Goal: Book appointment/travel/reservation

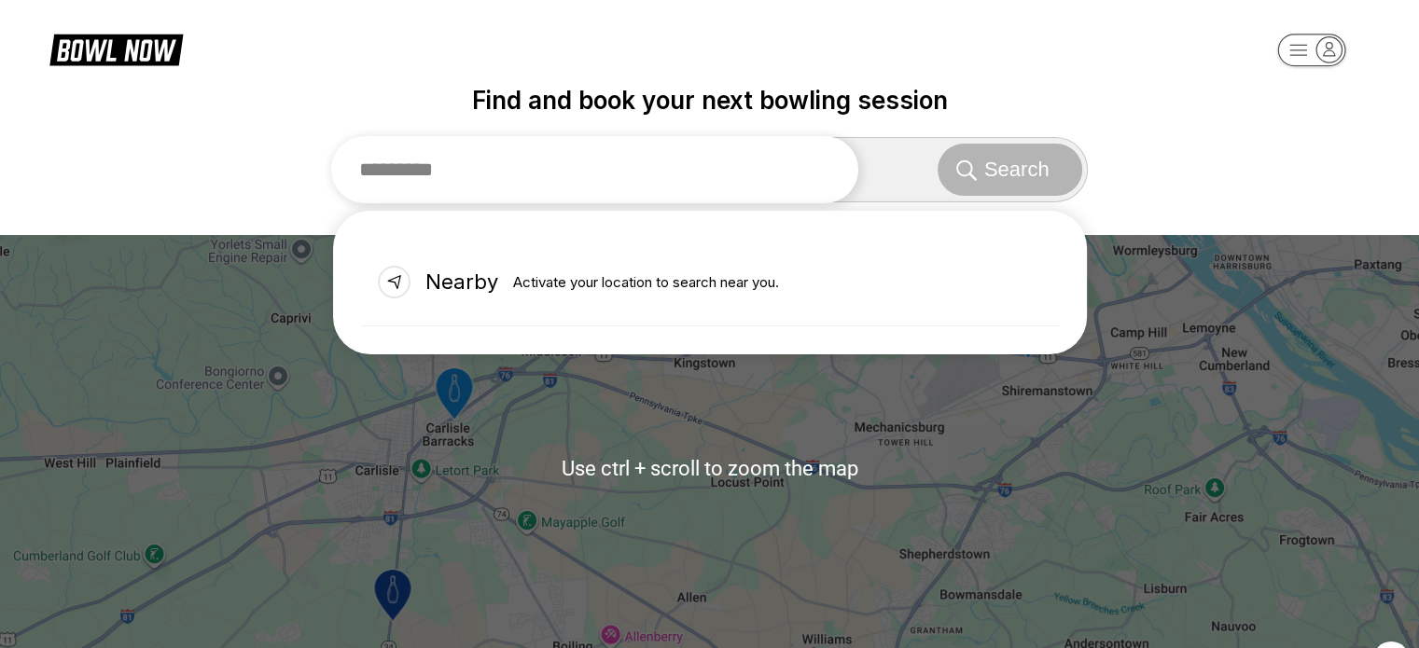
click at [700, 171] on input "text" at bounding box center [595, 169] width 528 height 67
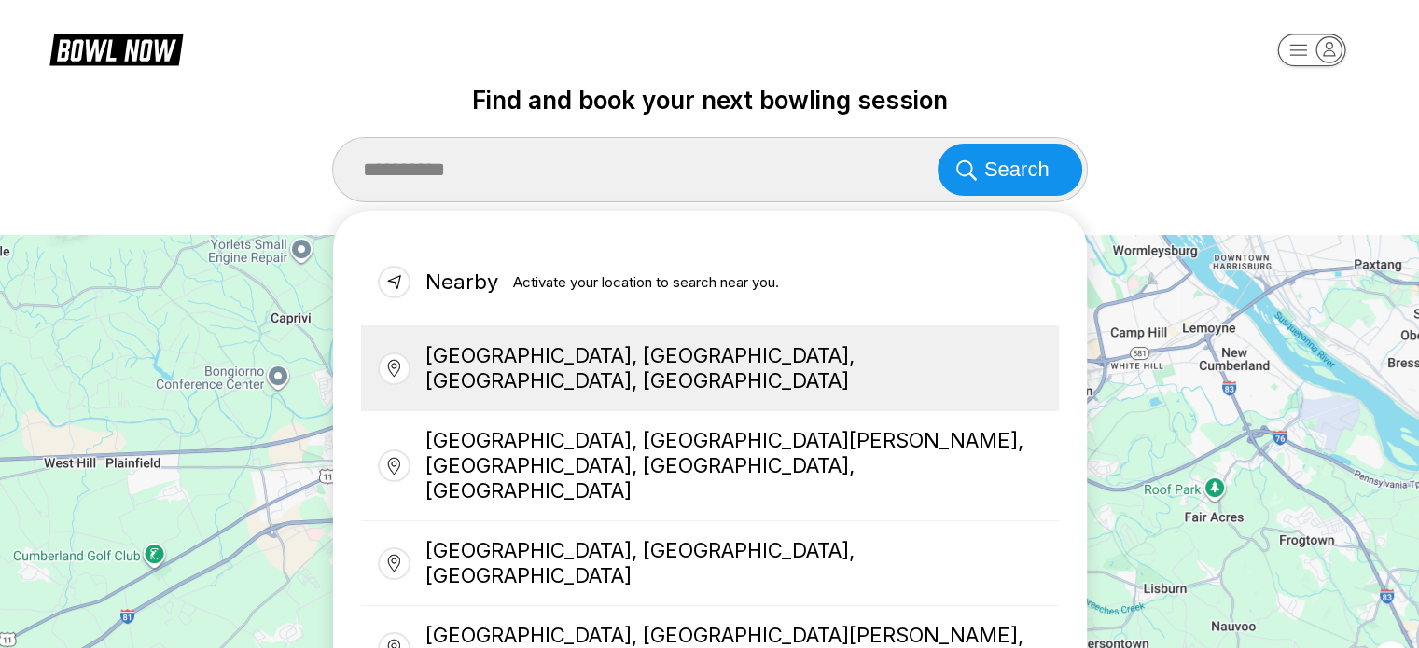
click at [600, 373] on div "[GEOGRAPHIC_DATA], [GEOGRAPHIC_DATA], [GEOGRAPHIC_DATA], [GEOGRAPHIC_DATA]" at bounding box center [710, 368] width 698 height 85
type input "**********"
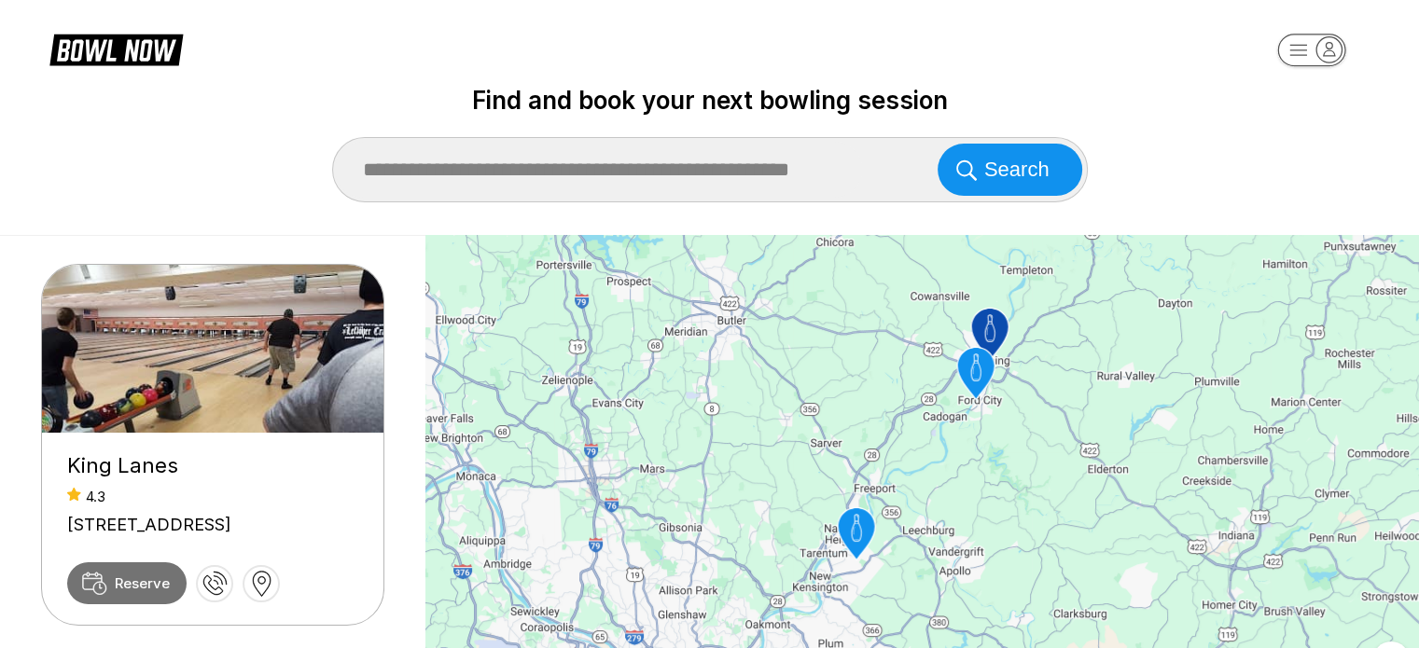
click at [149, 592] on span "Reserve" at bounding box center [142, 584] width 55 height 18
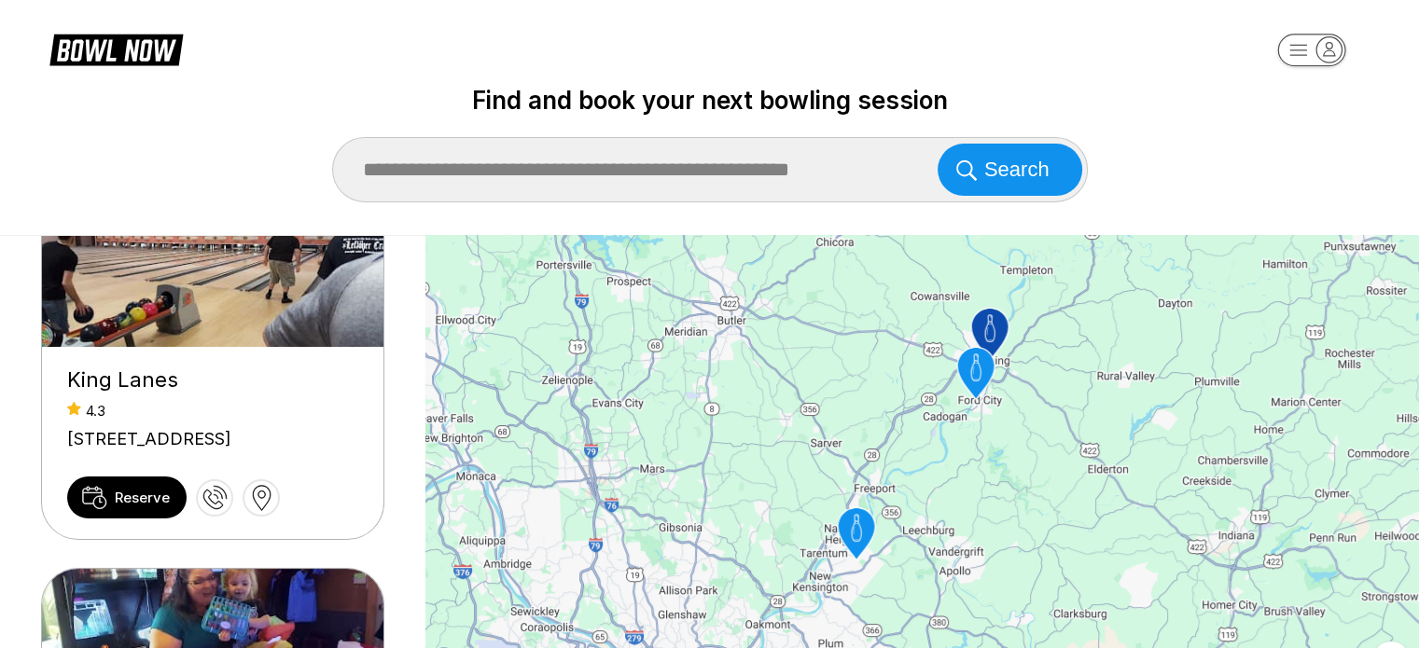
scroll to position [187, 0]
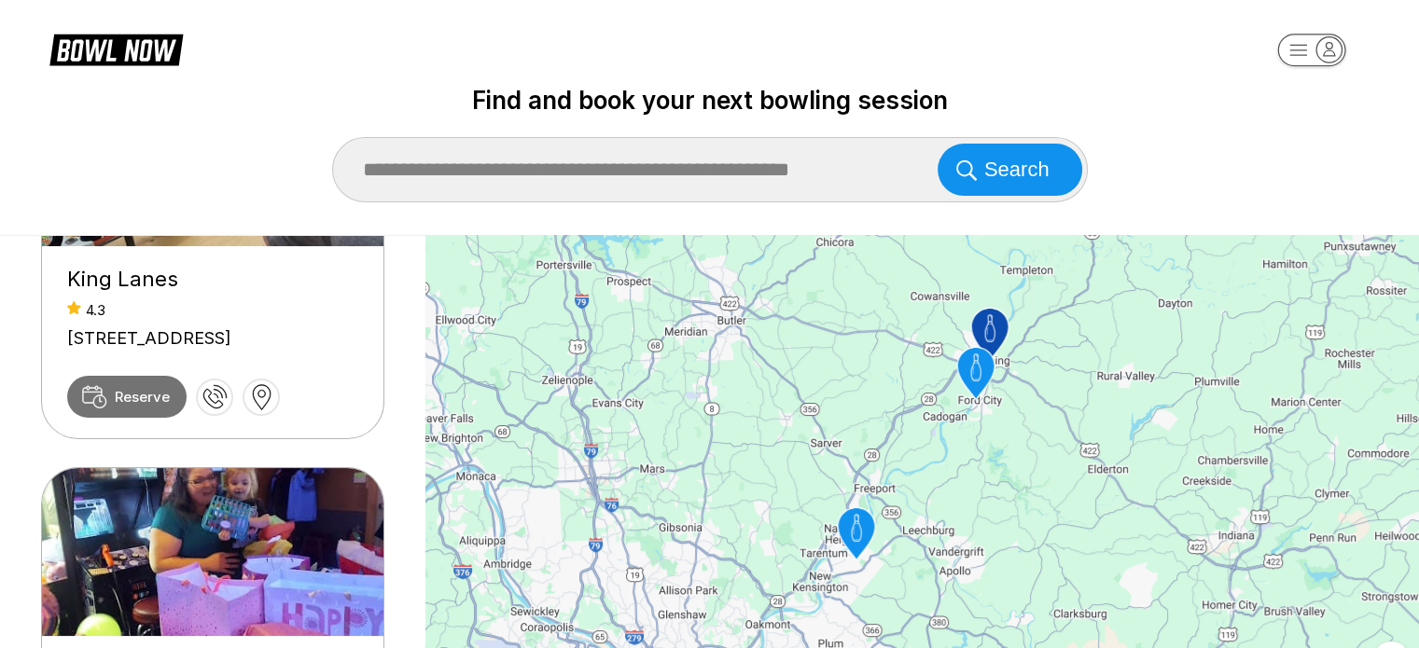
click at [145, 406] on span "Reserve" at bounding box center [142, 397] width 55 height 18
click at [115, 406] on span "Reserve" at bounding box center [142, 397] width 55 height 18
click at [150, 406] on span "Reserve" at bounding box center [142, 397] width 55 height 18
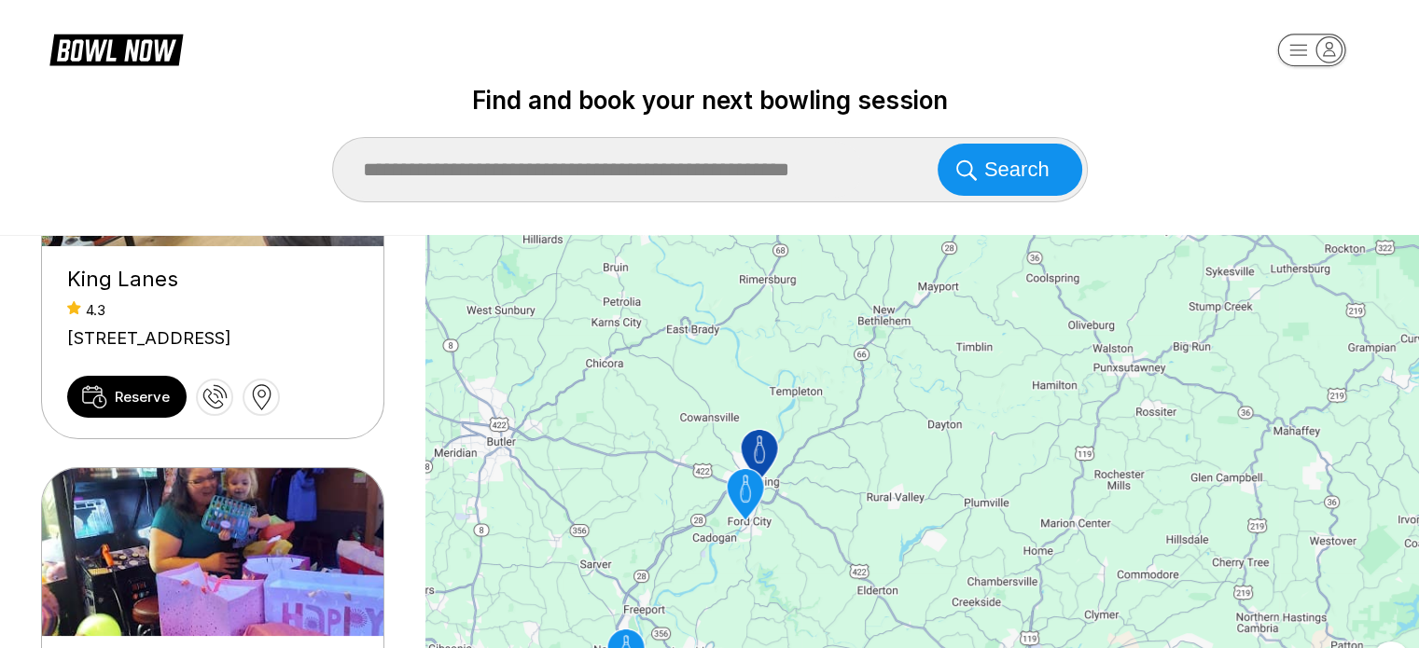
drag, startPoint x: 840, startPoint y: 353, endPoint x: 610, endPoint y: 477, distance: 261.2
click at [610, 477] on div "To activate drag with keyboard, press Alt + Enter. Once in keyboard drag state,…" at bounding box center [921, 468] width 993 height 466
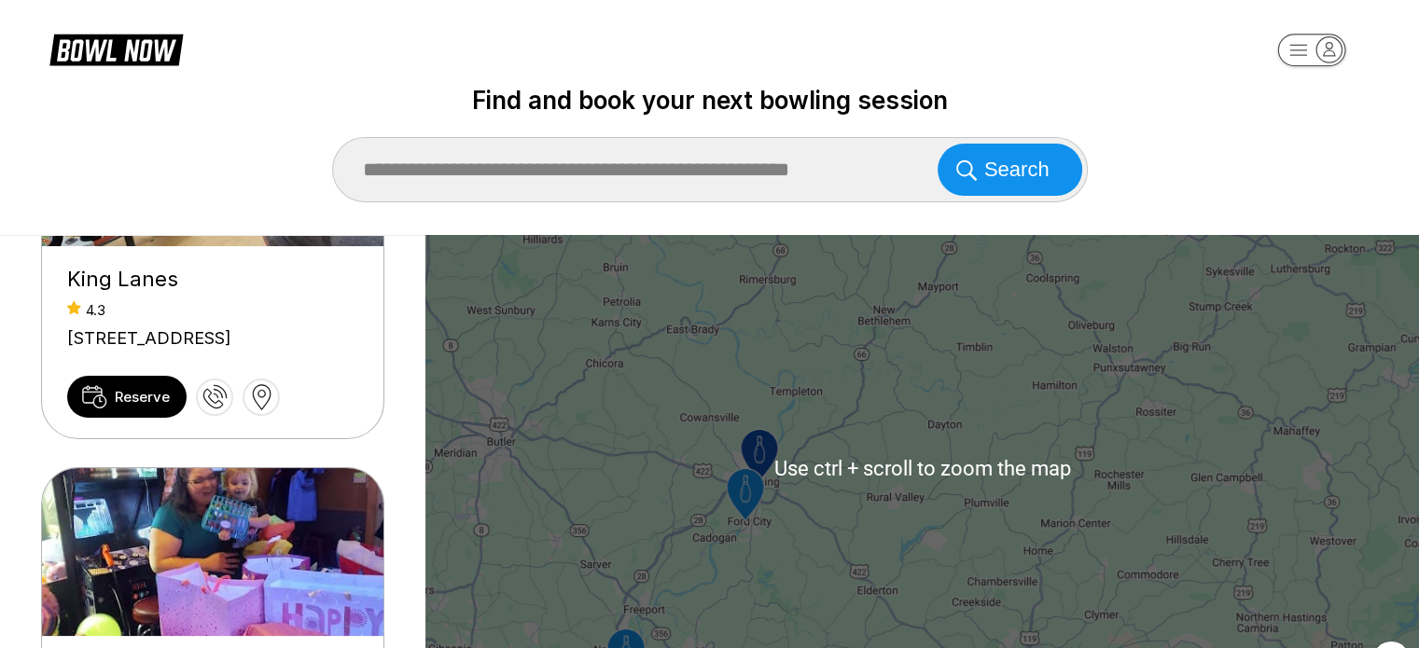
click at [785, 451] on icon "King Lanes" at bounding box center [758, 455] width 62 height 62
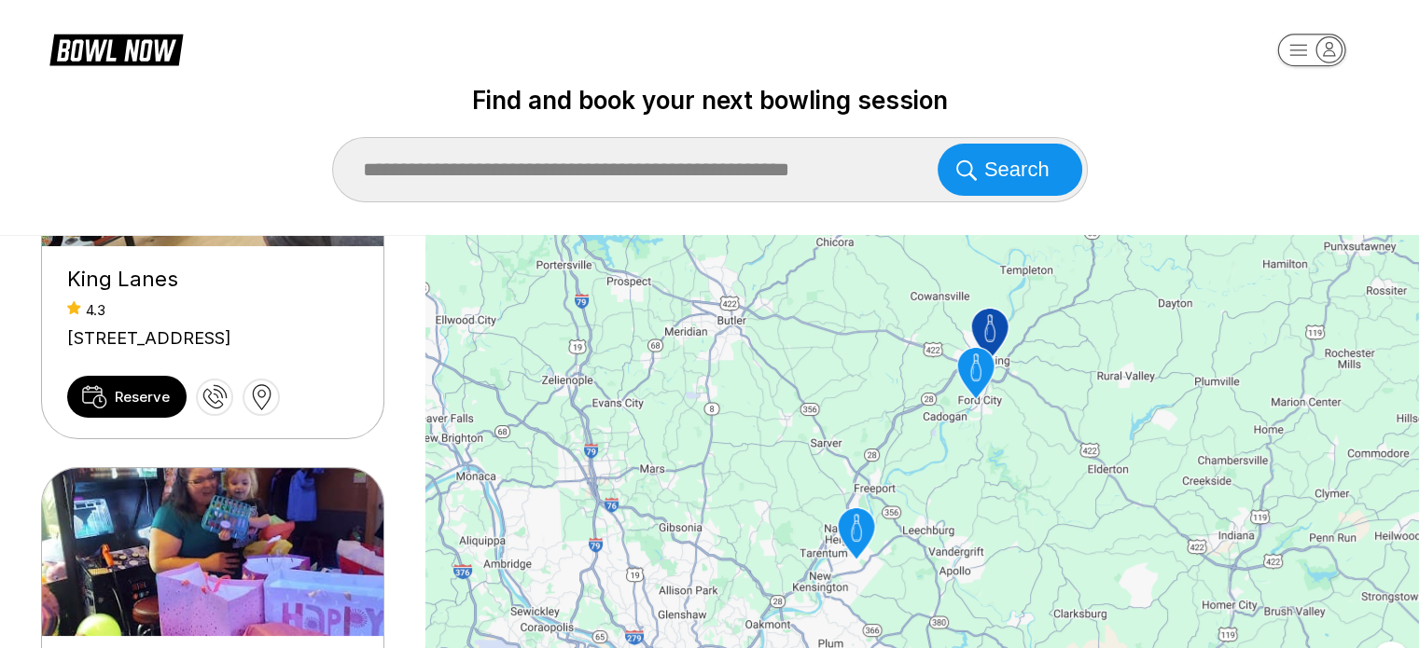
click at [989, 335] on icon "King Lanes" at bounding box center [988, 335] width 37 height 52
click at [157, 406] on span "Reserve" at bounding box center [142, 397] width 55 height 18
click at [131, 406] on span "Reserve" at bounding box center [142, 397] width 55 height 18
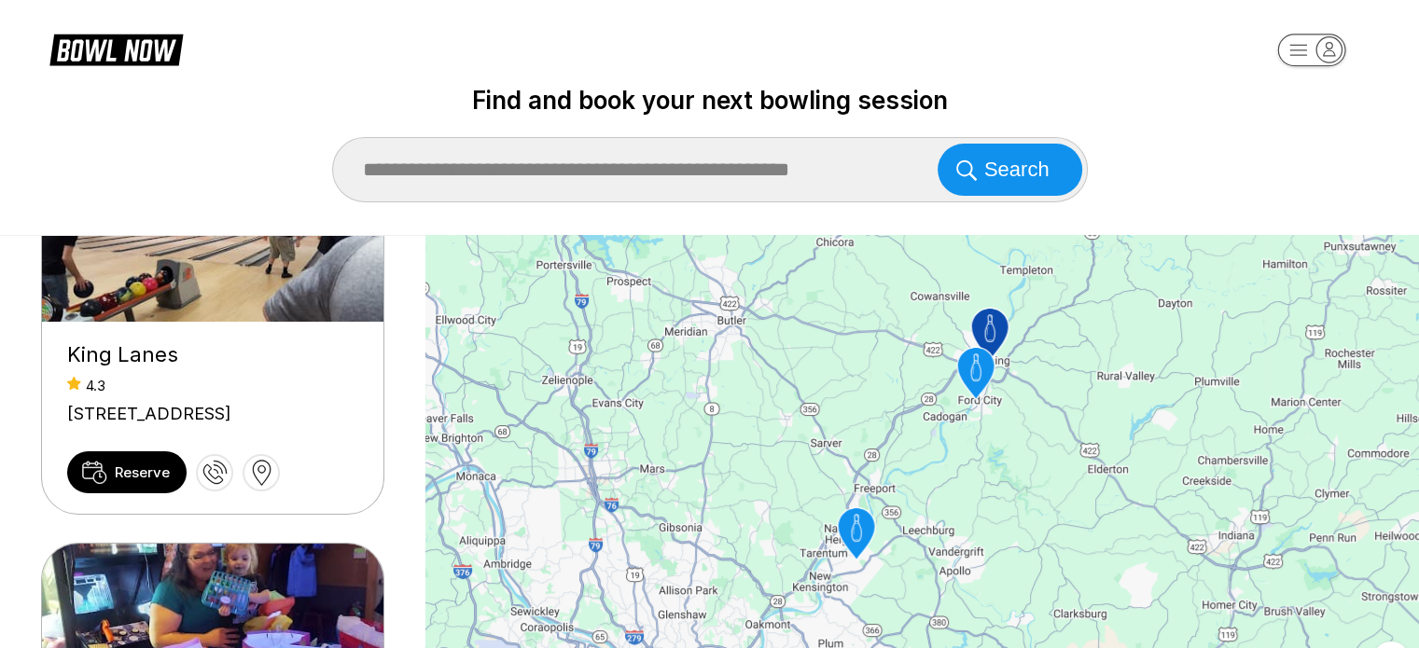
scroll to position [0, 0]
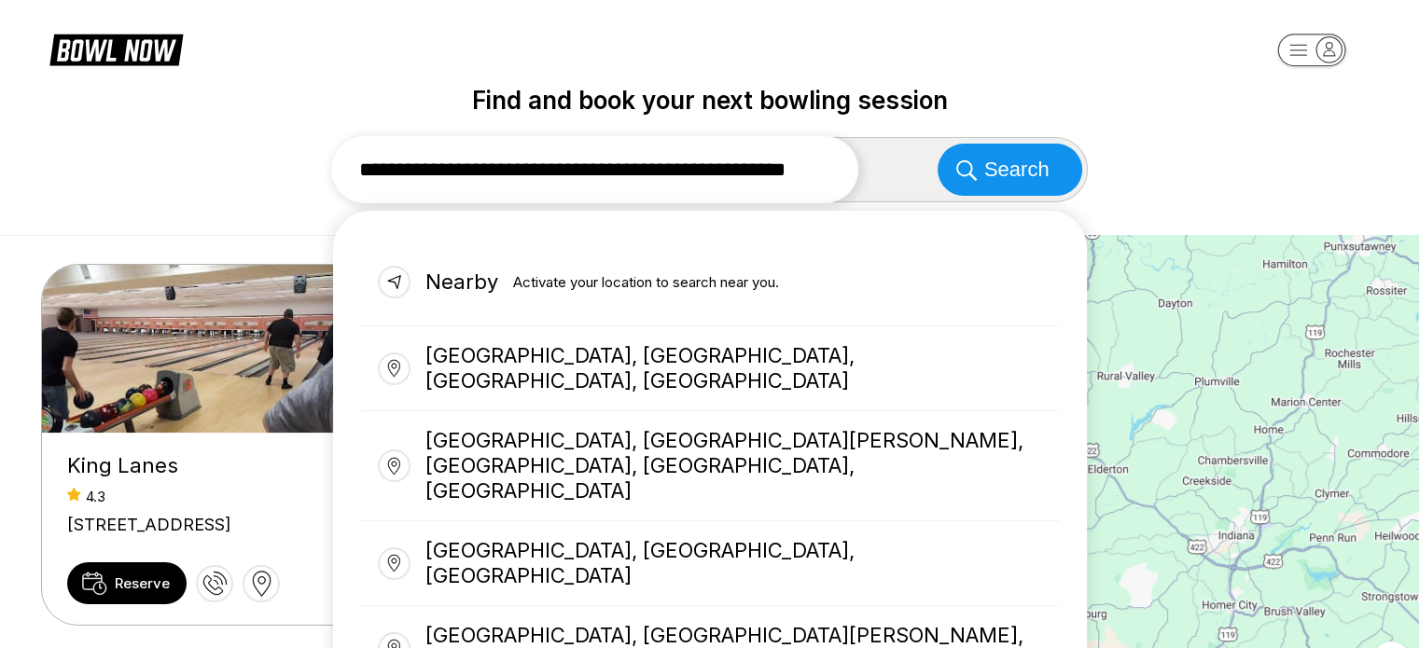
click at [564, 175] on input "**********" at bounding box center [595, 169] width 528 height 67
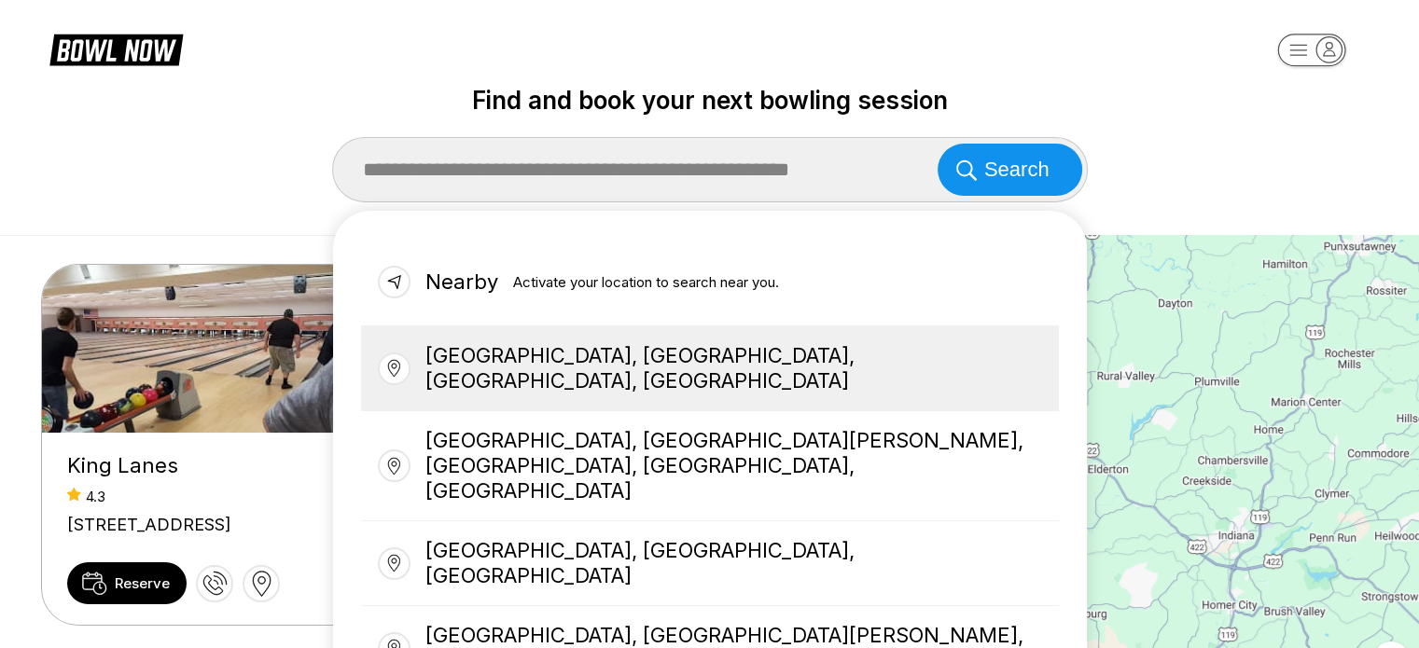
click at [563, 346] on div "[GEOGRAPHIC_DATA], [GEOGRAPHIC_DATA], [GEOGRAPHIC_DATA], [GEOGRAPHIC_DATA]" at bounding box center [710, 368] width 698 height 85
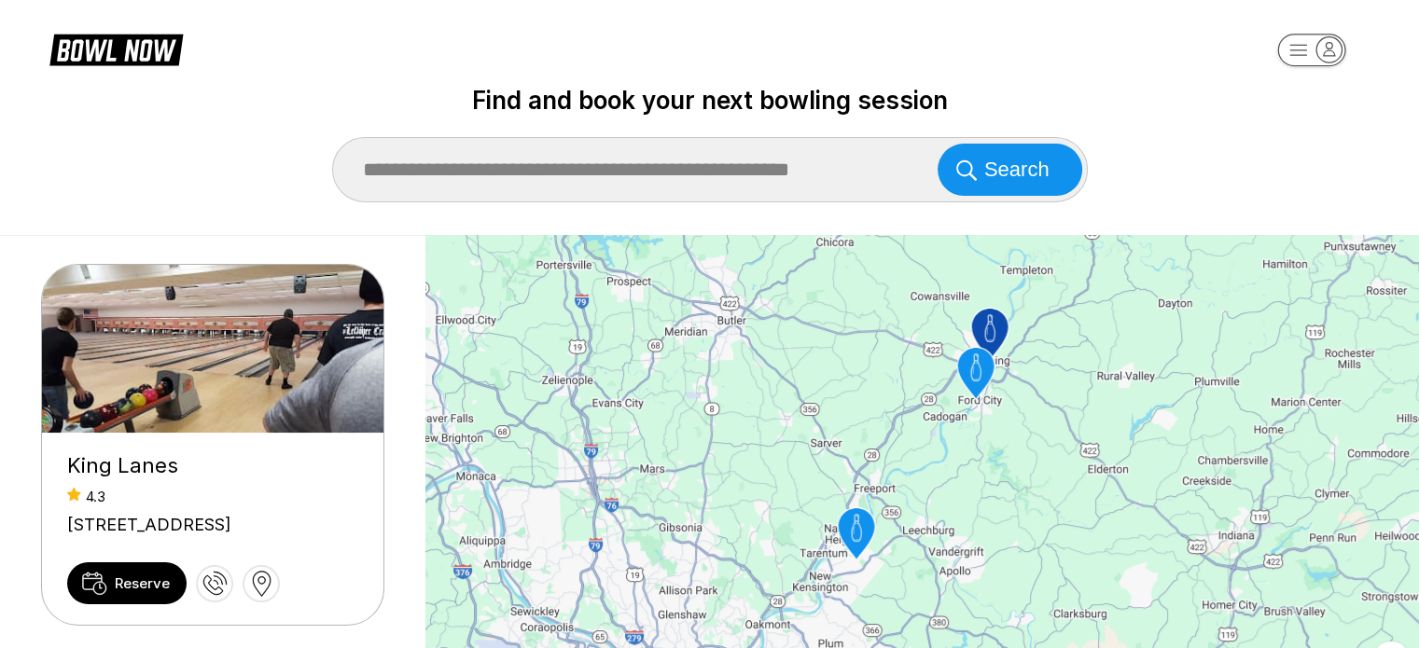
click at [192, 326] on img at bounding box center [213, 349] width 343 height 168
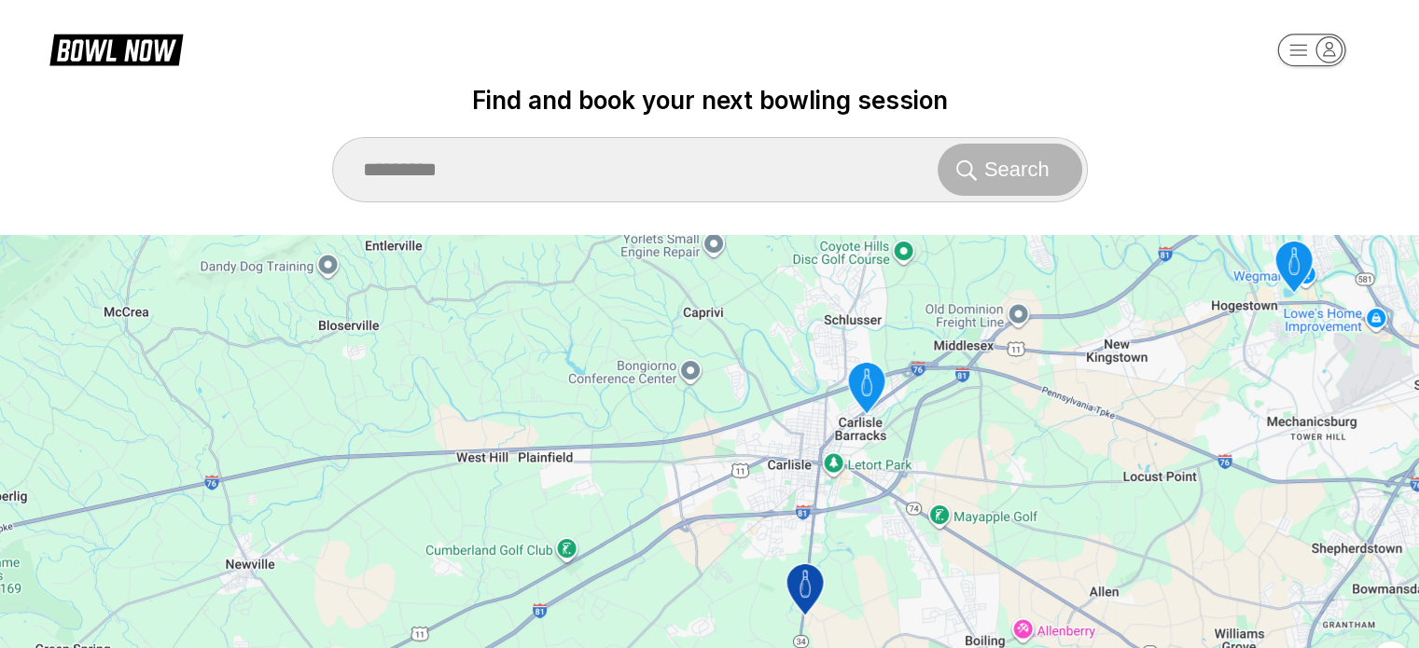
click at [867, 381] on icon "Strike Zone Bowling Center" at bounding box center [865, 389] width 37 height 52
